Goal: Transaction & Acquisition: Purchase product/service

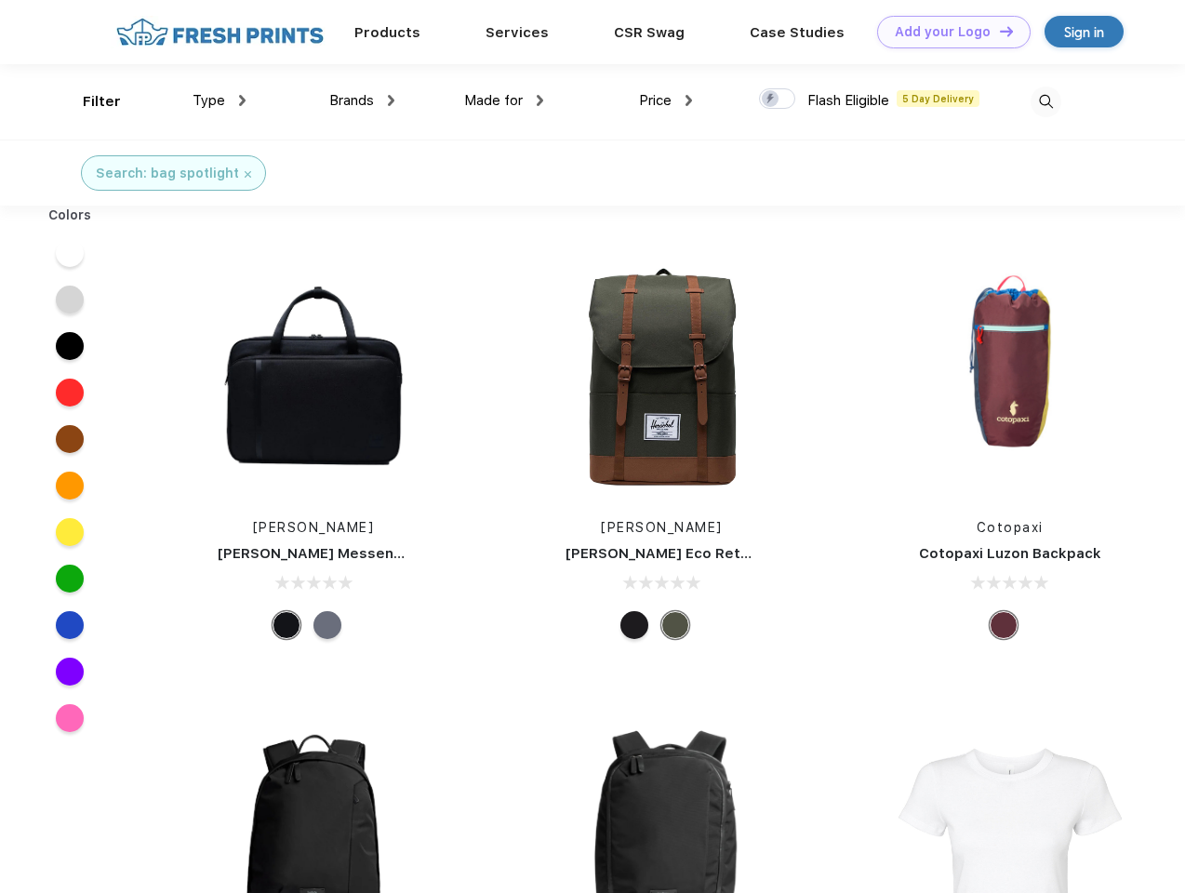
click at [947, 32] on link "Add your Logo Design Tool" at bounding box center [953, 32] width 153 height 33
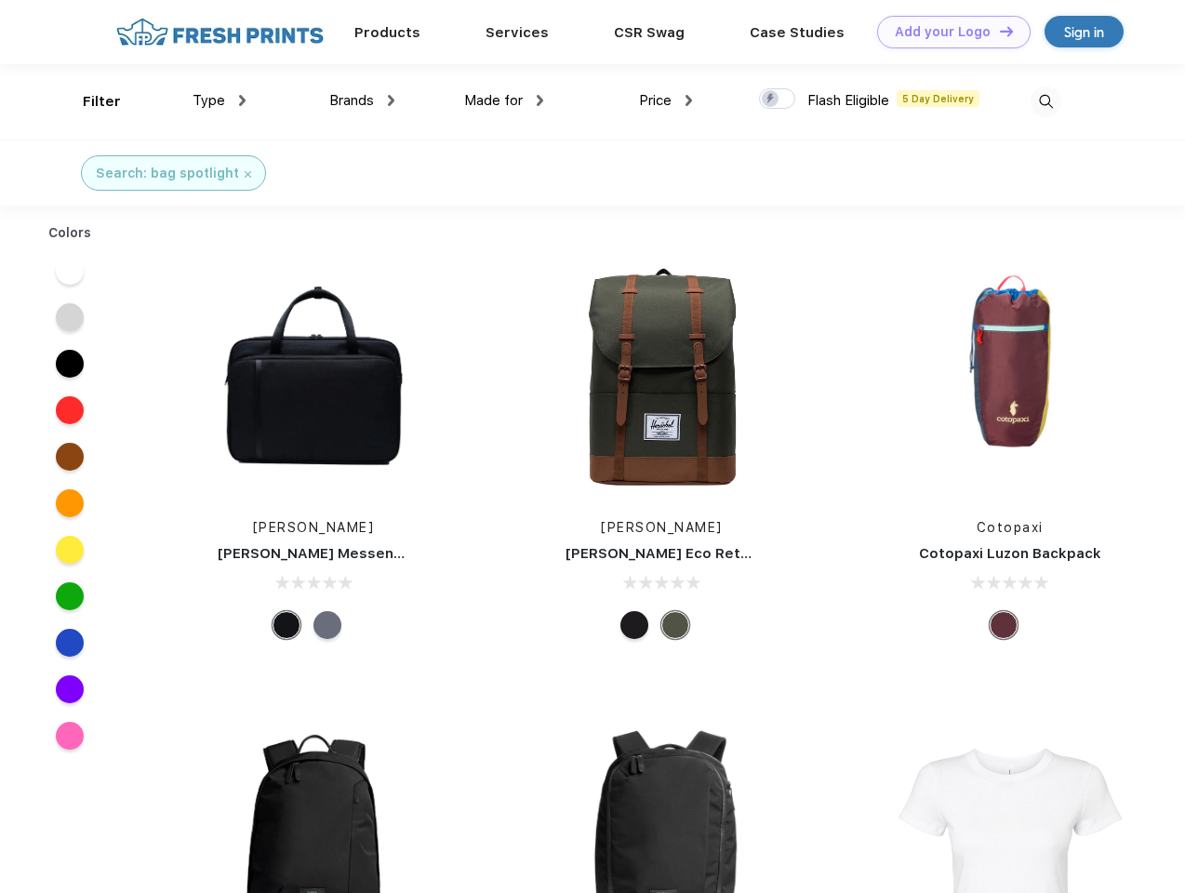
click at [0, 0] on div "Design Tool" at bounding box center [0, 0] width 0 height 0
click at [998, 31] on link "Add your Logo Design Tool" at bounding box center [953, 32] width 153 height 33
click at [89, 101] on div "Filter" at bounding box center [102, 101] width 38 height 21
click at [219, 100] on span "Type" at bounding box center [208, 100] width 33 height 17
click at [362, 100] on span "Brands" at bounding box center [351, 100] width 45 height 17
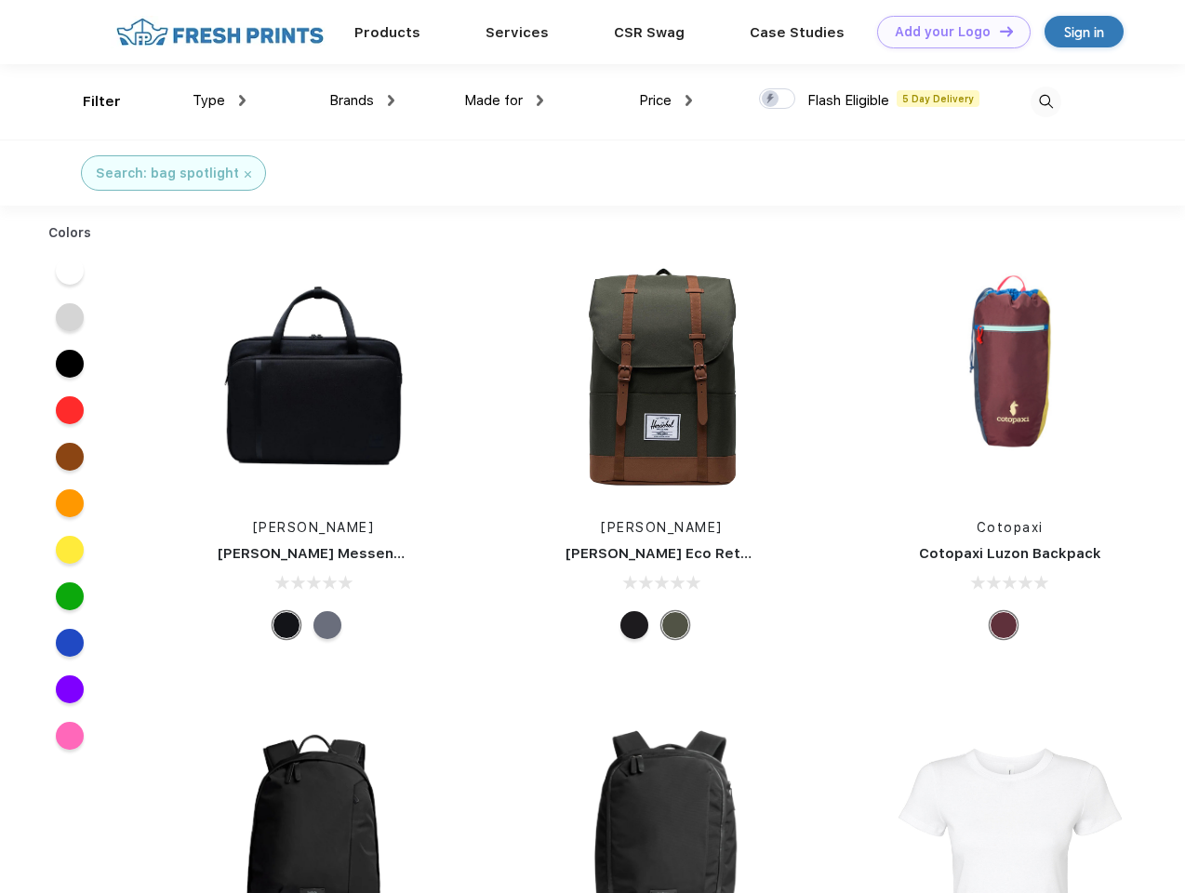
click at [504, 100] on span "Made for" at bounding box center [493, 100] width 59 height 17
click at [666, 100] on span "Price" at bounding box center [655, 100] width 33 height 17
click at [777, 99] on div at bounding box center [777, 98] width 36 height 20
click at [771, 99] on input "checkbox" at bounding box center [765, 93] width 12 height 12
click at [1045, 101] on img at bounding box center [1045, 101] width 31 height 31
